Goal: Task Accomplishment & Management: Use online tool/utility

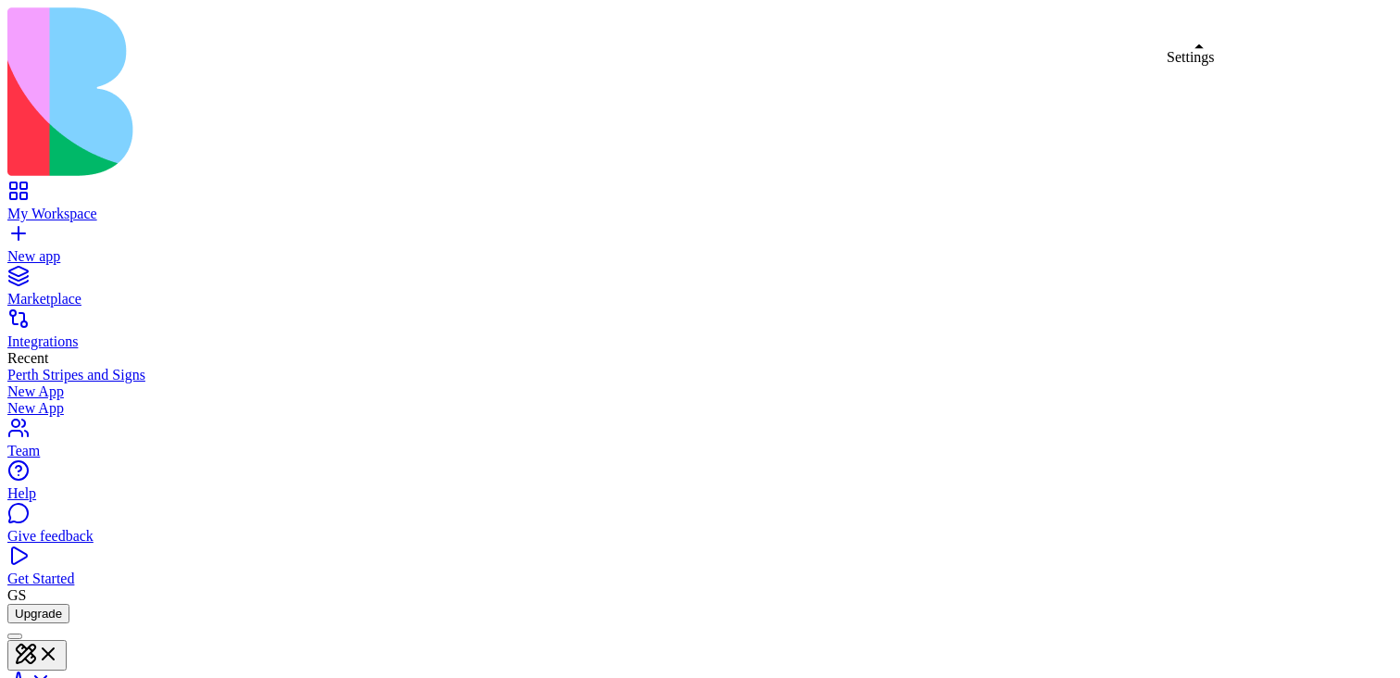
drag, startPoint x: 342, startPoint y: 149, endPoint x: 531, endPoint y: 147, distance: 189.8
copy div "Enable App Features"
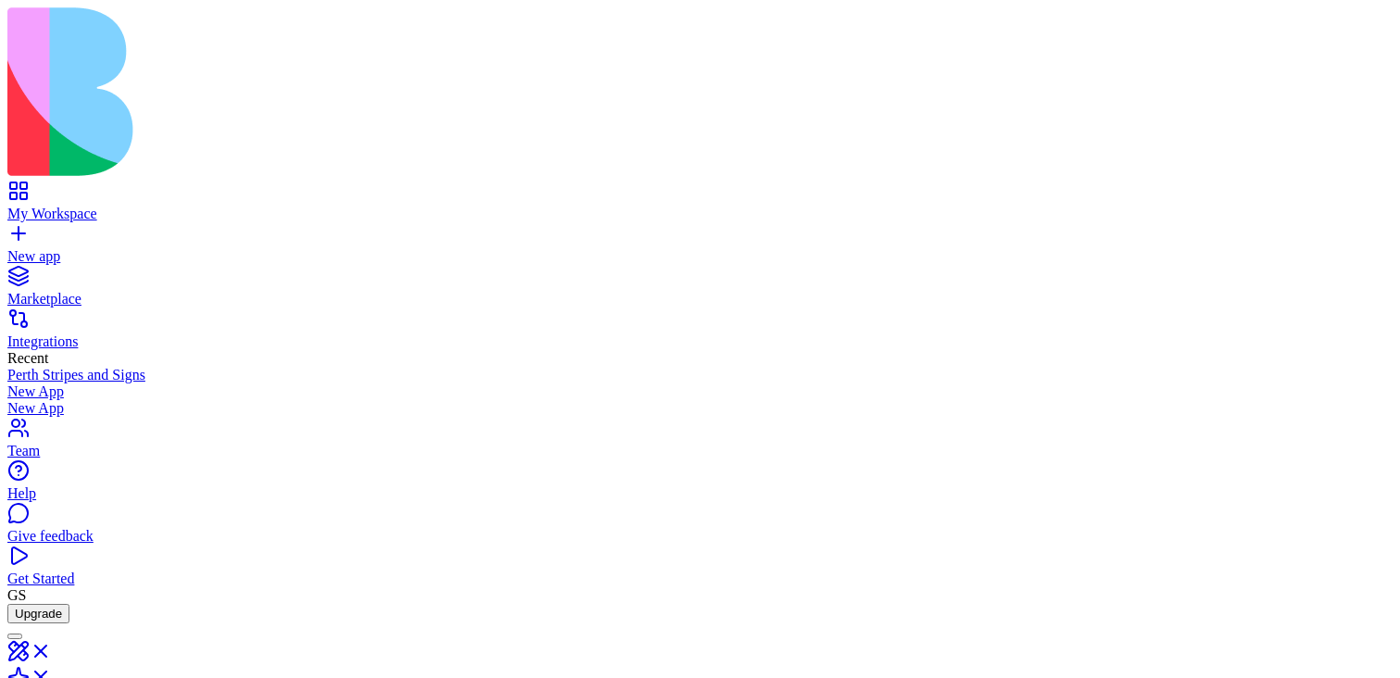
click at [21, 231] on link "New app" at bounding box center [699, 247] width 1385 height 33
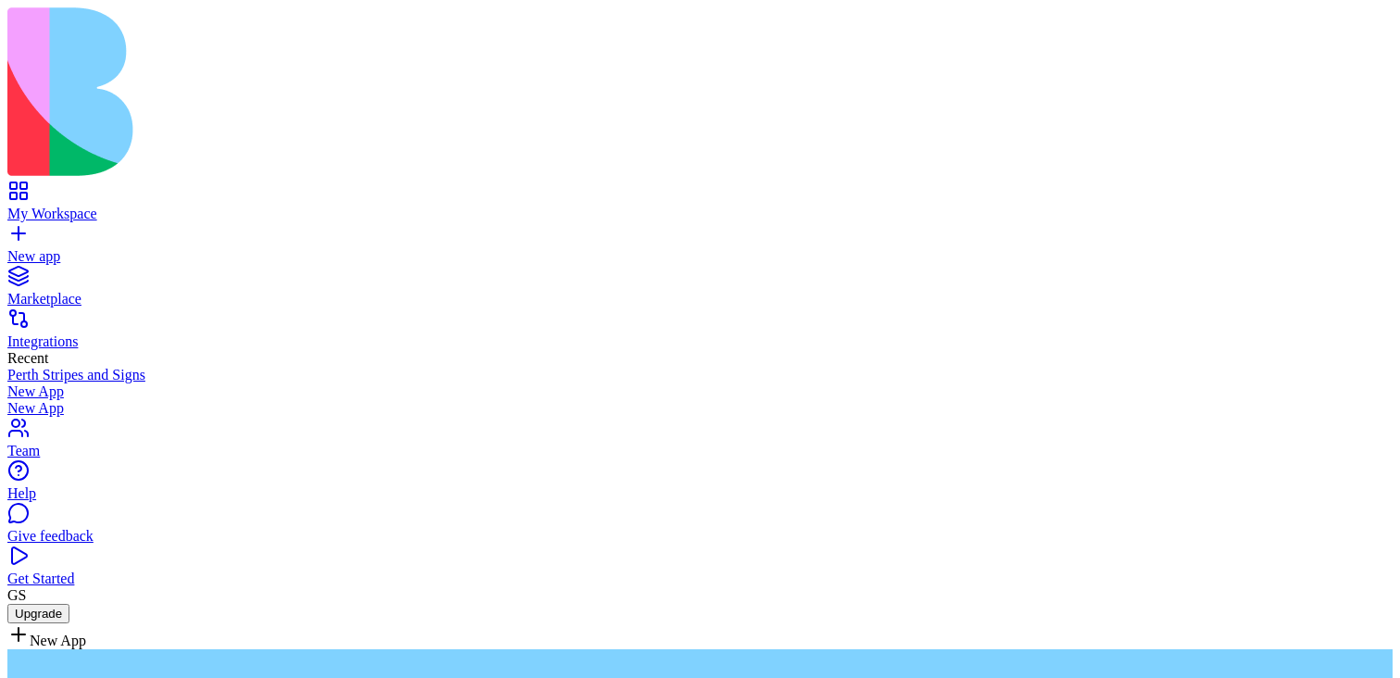
type textarea "**********"
